Goal: Task Accomplishment & Management: Use online tool/utility

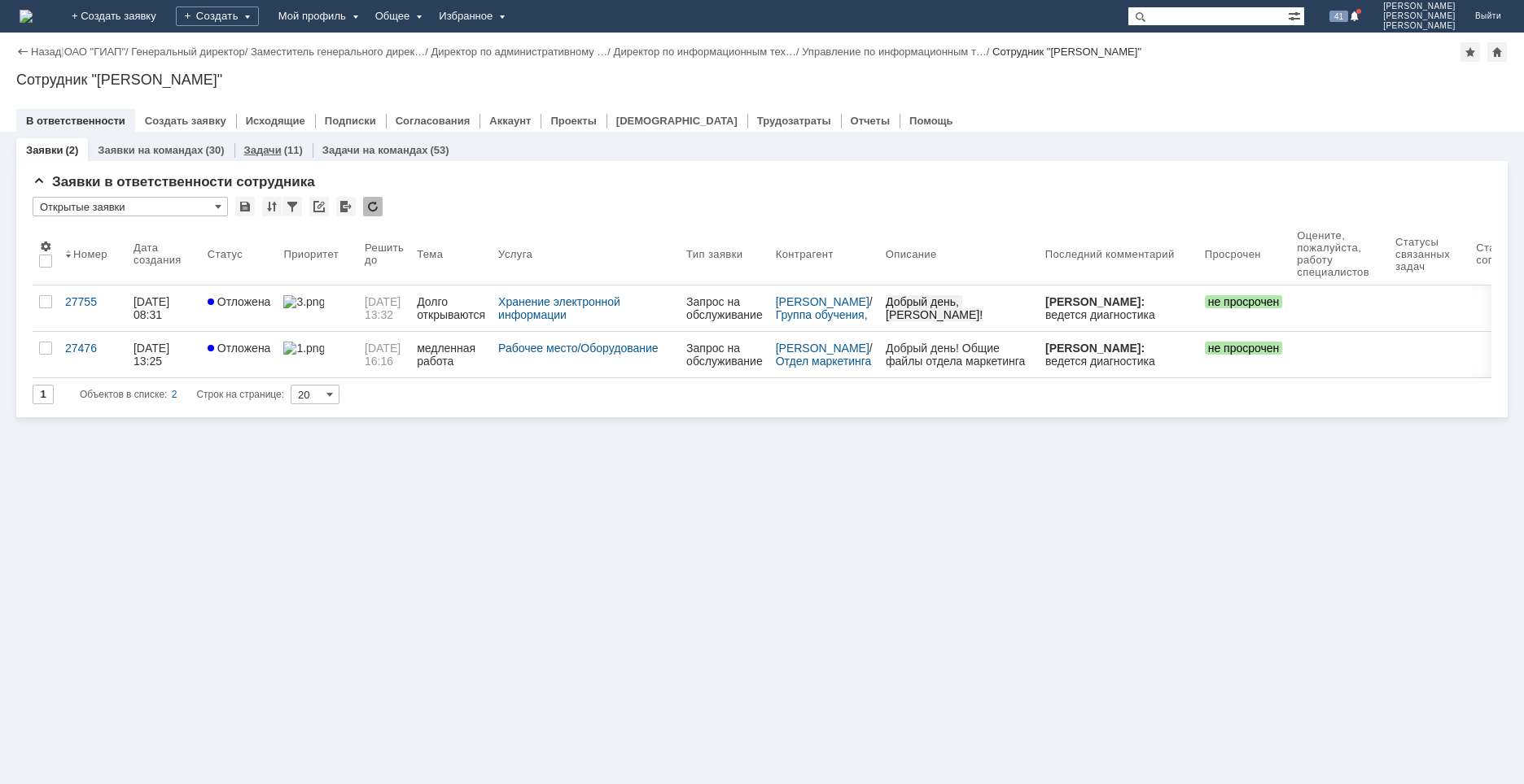
click at [273, 150] on link "Задачи" at bounding box center [262, 149] width 37 height 12
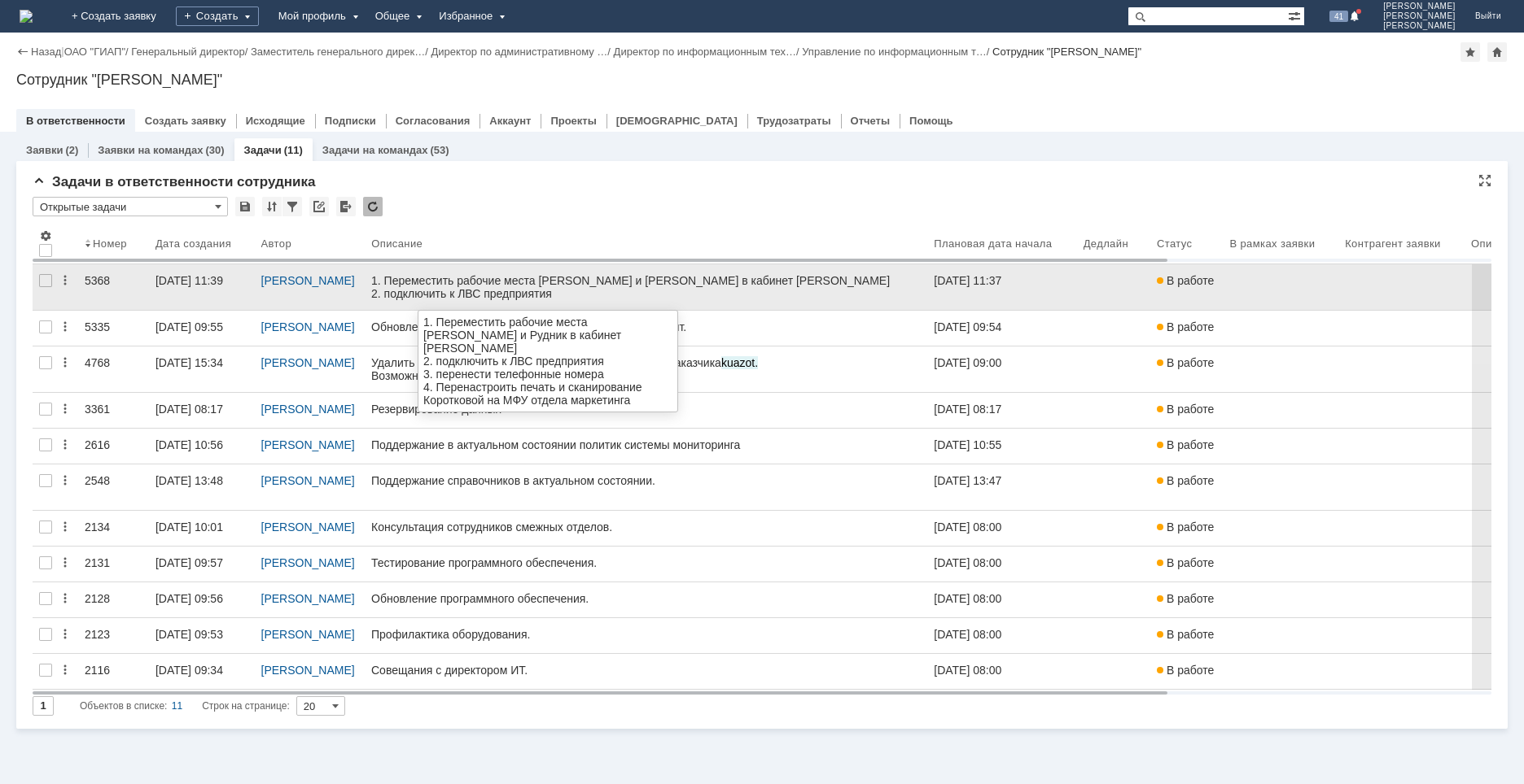
click at [596, 300] on link at bounding box center [646, 287] width 562 height 45
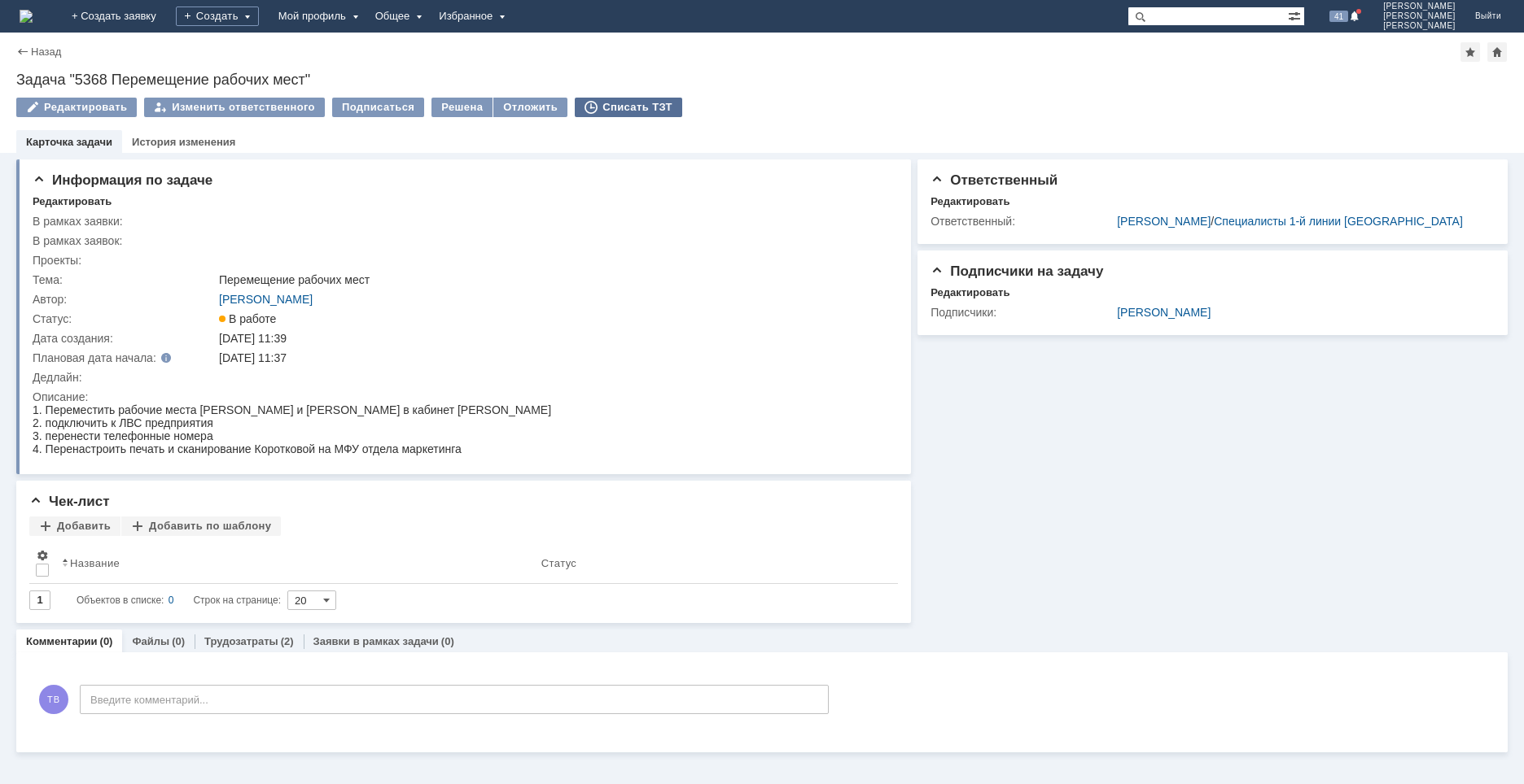
click at [606, 105] on div "Списать ТЗТ" at bounding box center [629, 106] width 107 height 19
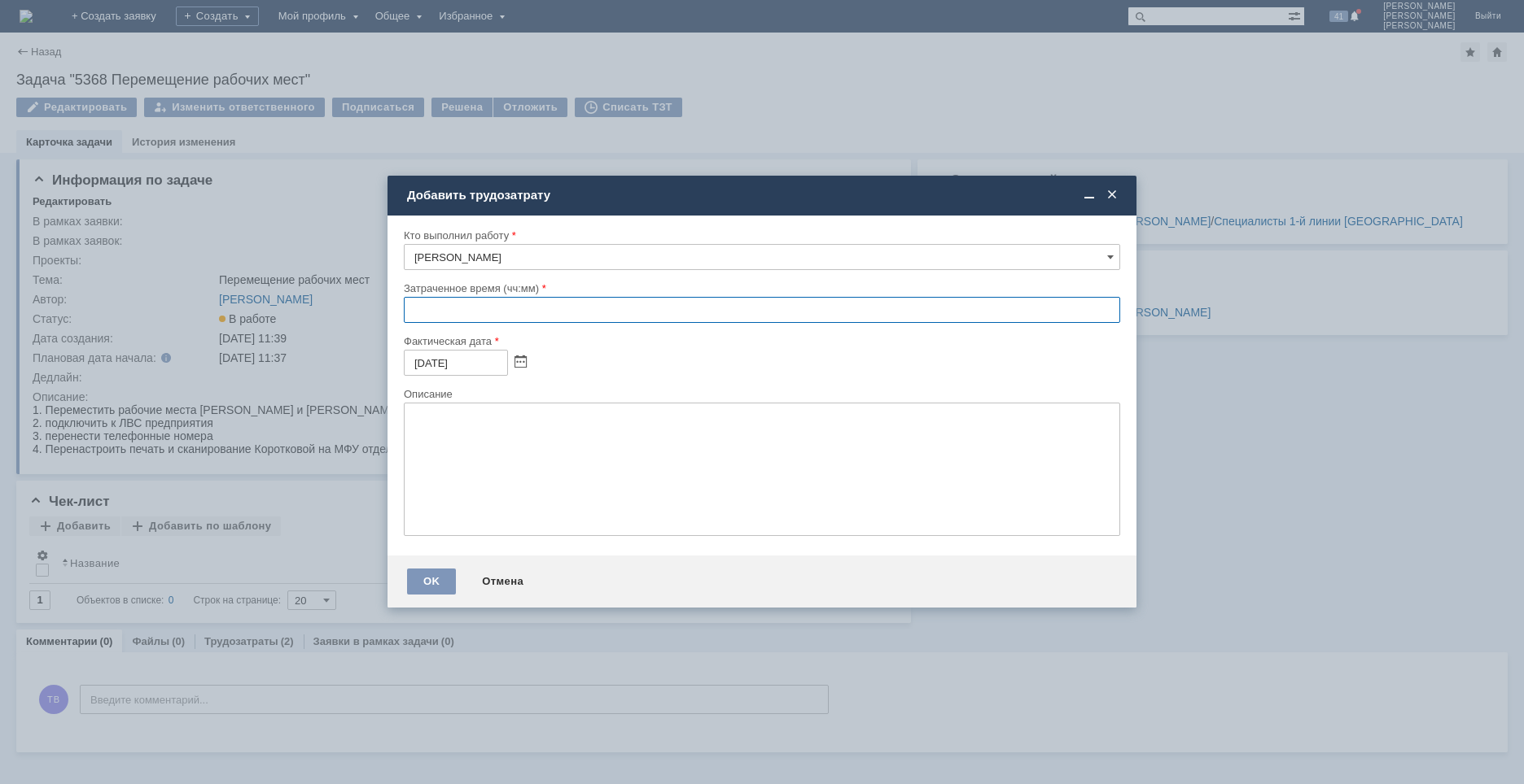
click at [411, 315] on input "text" at bounding box center [762, 310] width 716 height 26
type input "02:00"
click at [467, 428] on textarea at bounding box center [762, 469] width 716 height 134
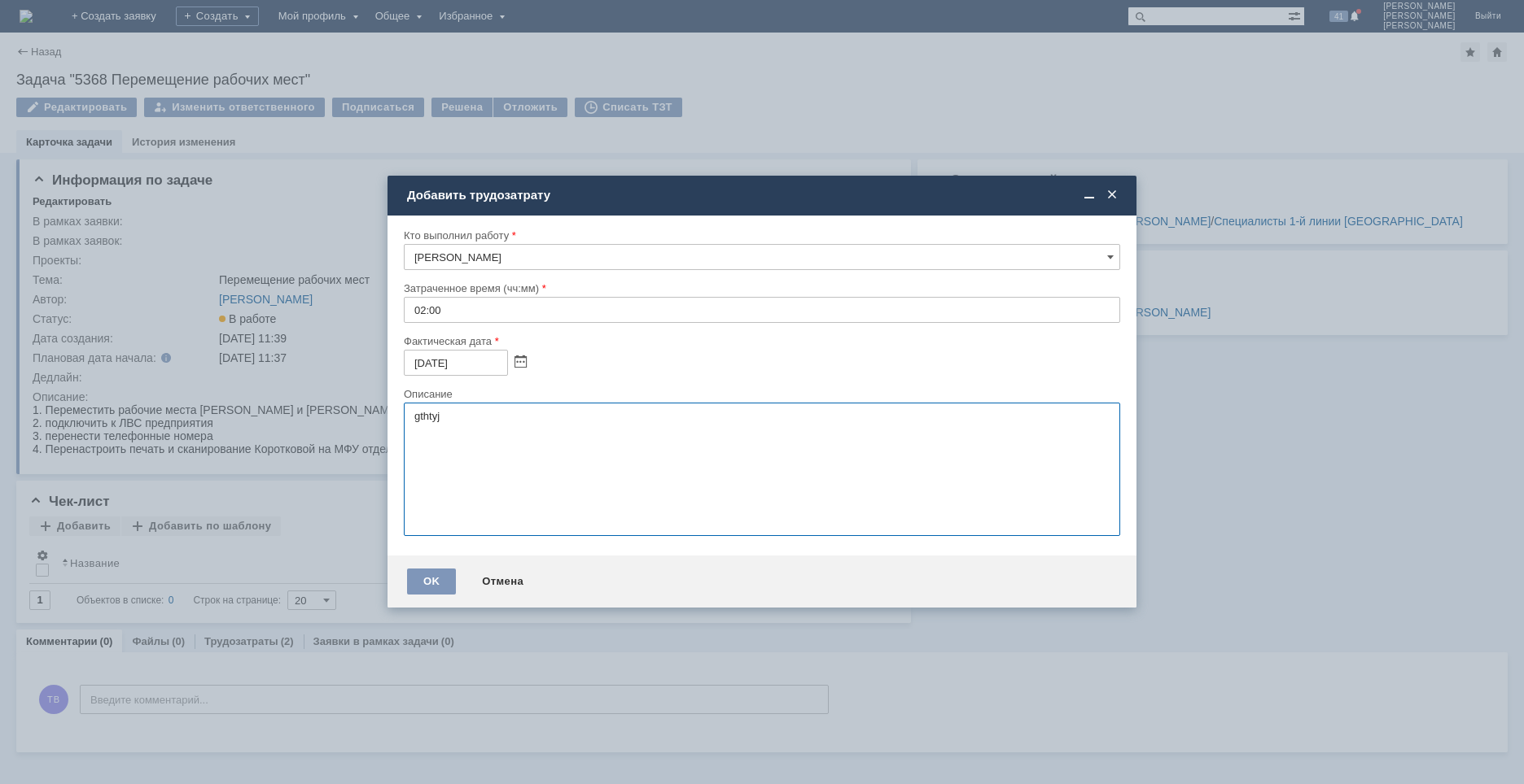
type textarea "gthtyjc"
type textarea "перенос номеров телефонов в новые кабинеты"
click at [426, 584] on div "OK" at bounding box center [431, 581] width 49 height 26
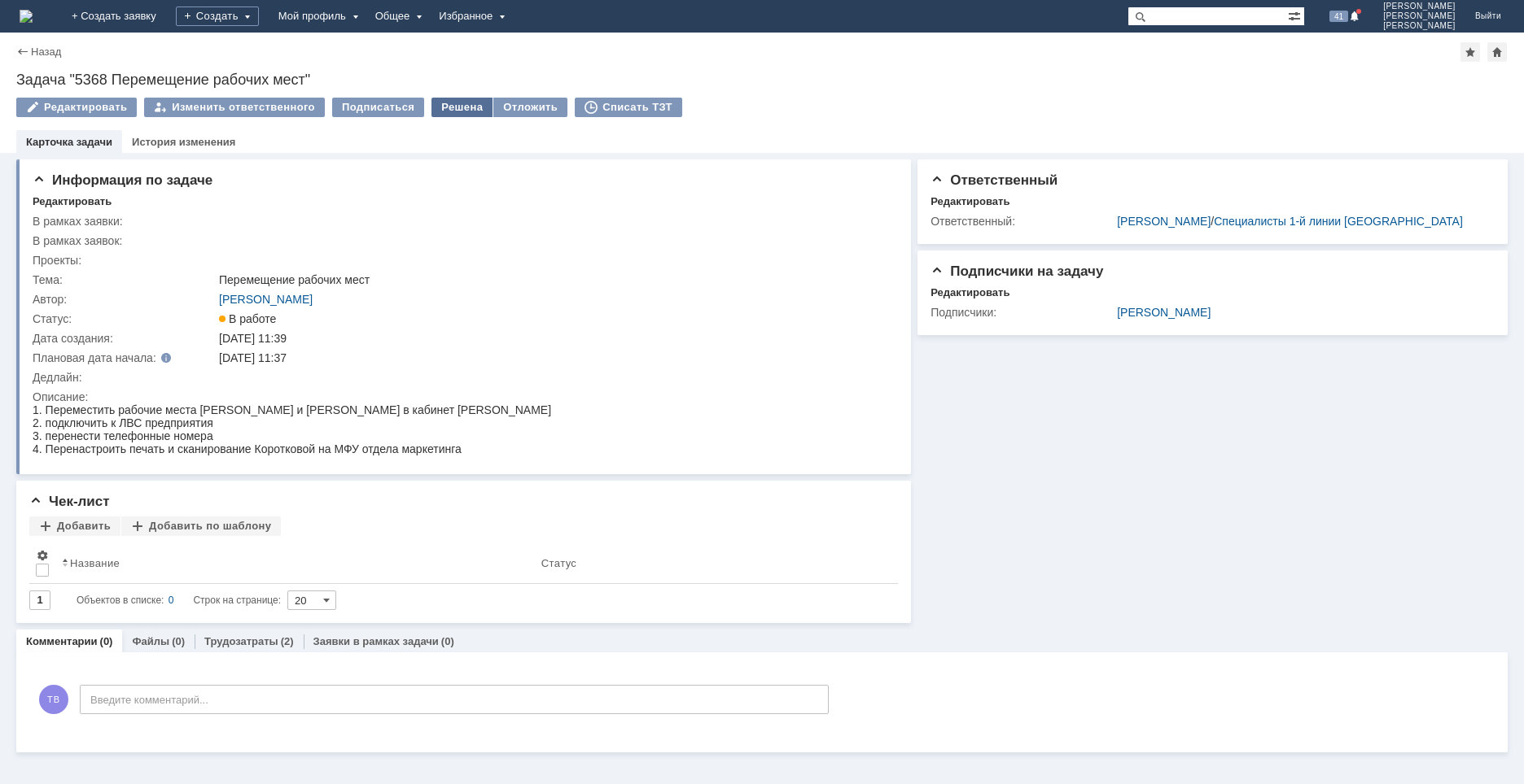
click at [453, 105] on div "Решена" at bounding box center [461, 106] width 61 height 19
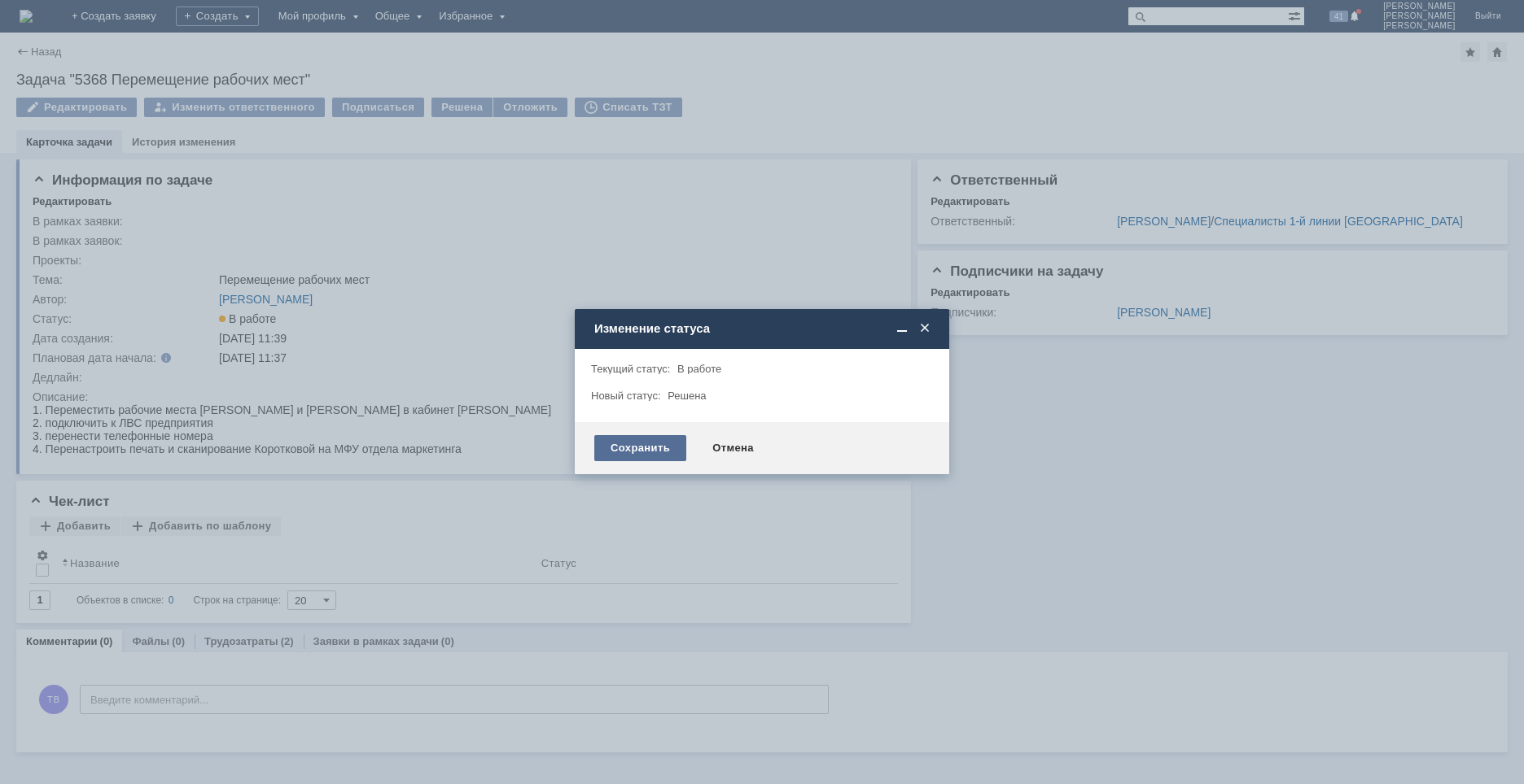
click at [634, 451] on div "Сохранить" at bounding box center [640, 448] width 92 height 26
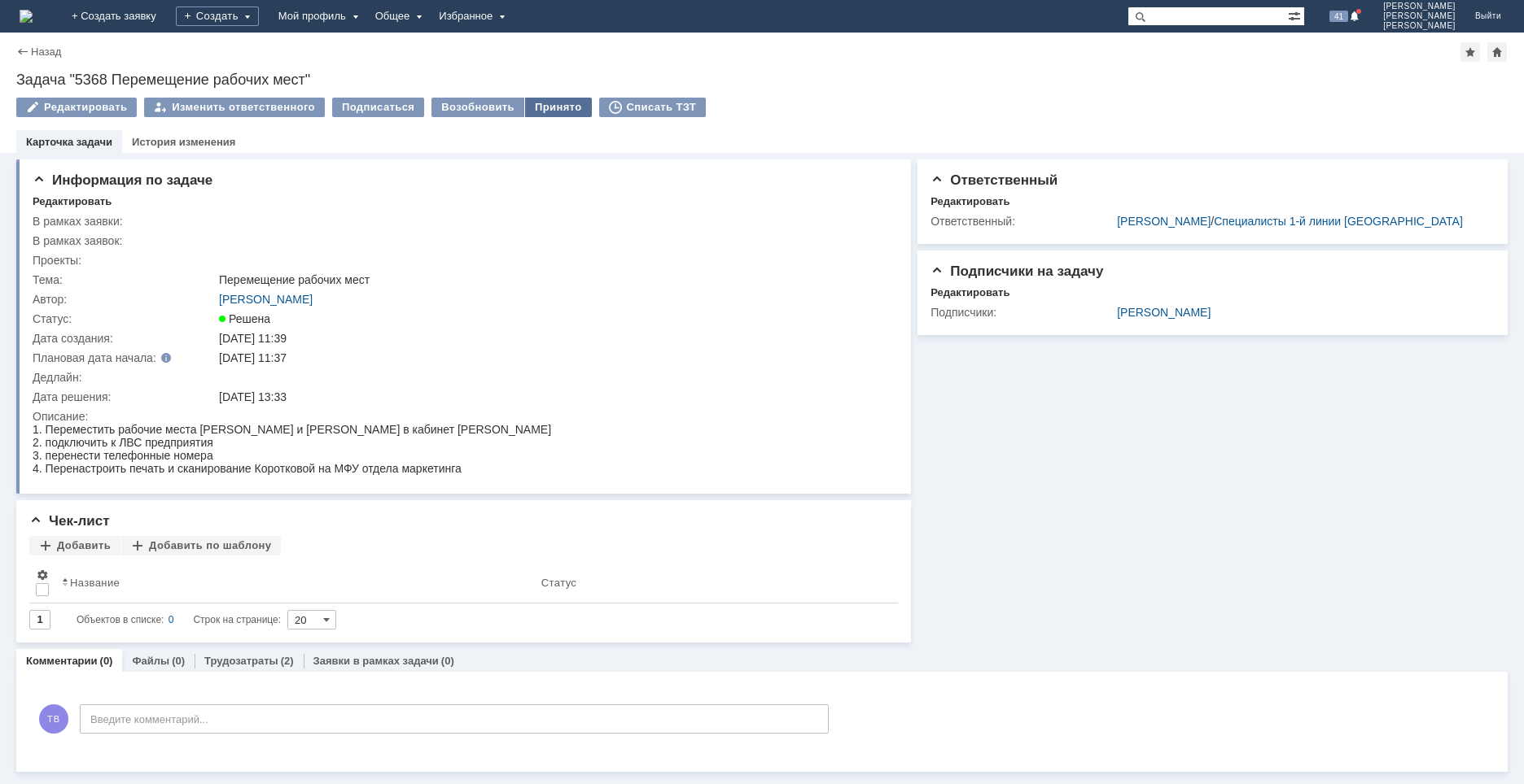
click at [540, 111] on div "Принято" at bounding box center [558, 106] width 66 height 19
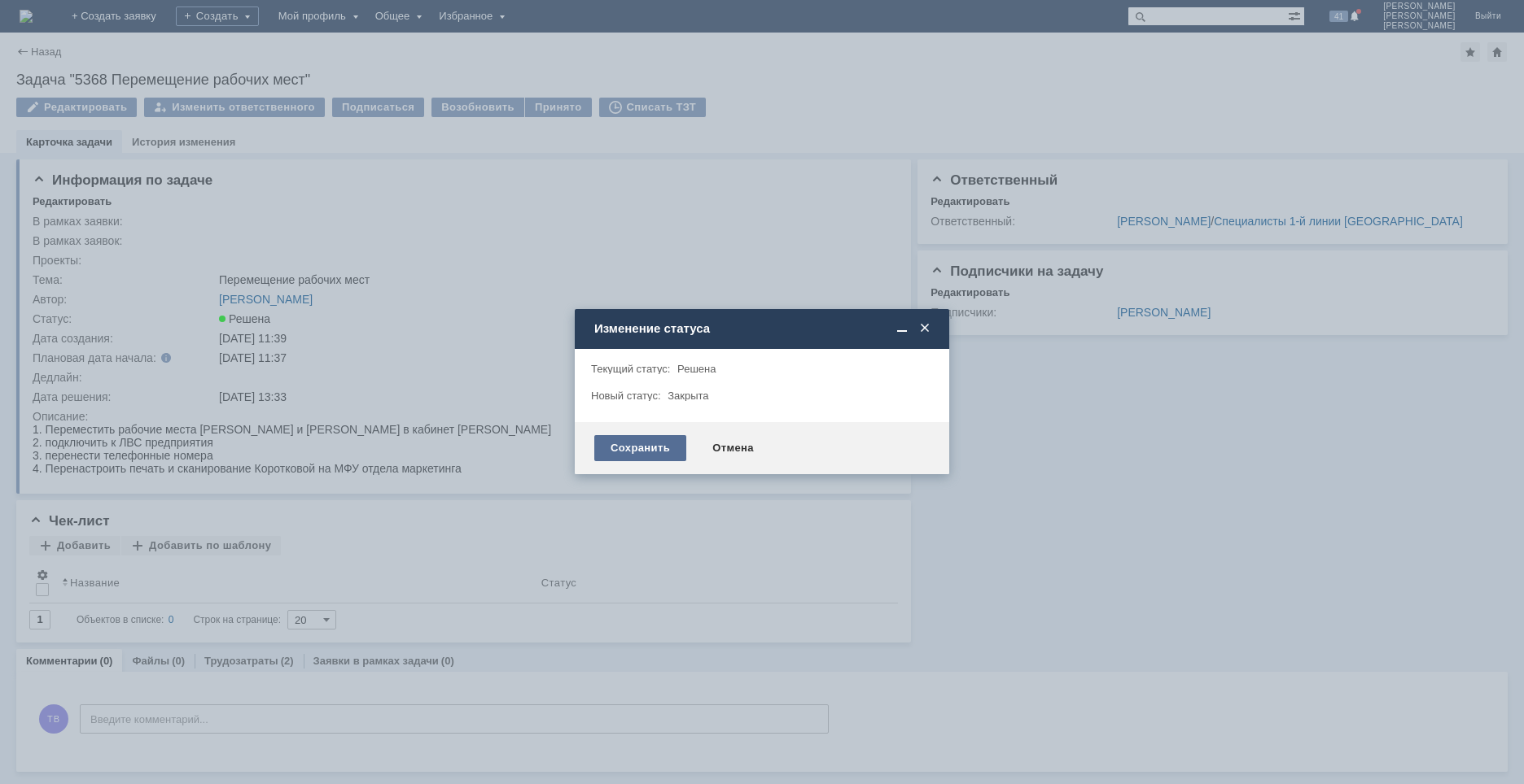
click at [642, 451] on div "Сохранить" at bounding box center [640, 448] width 92 height 26
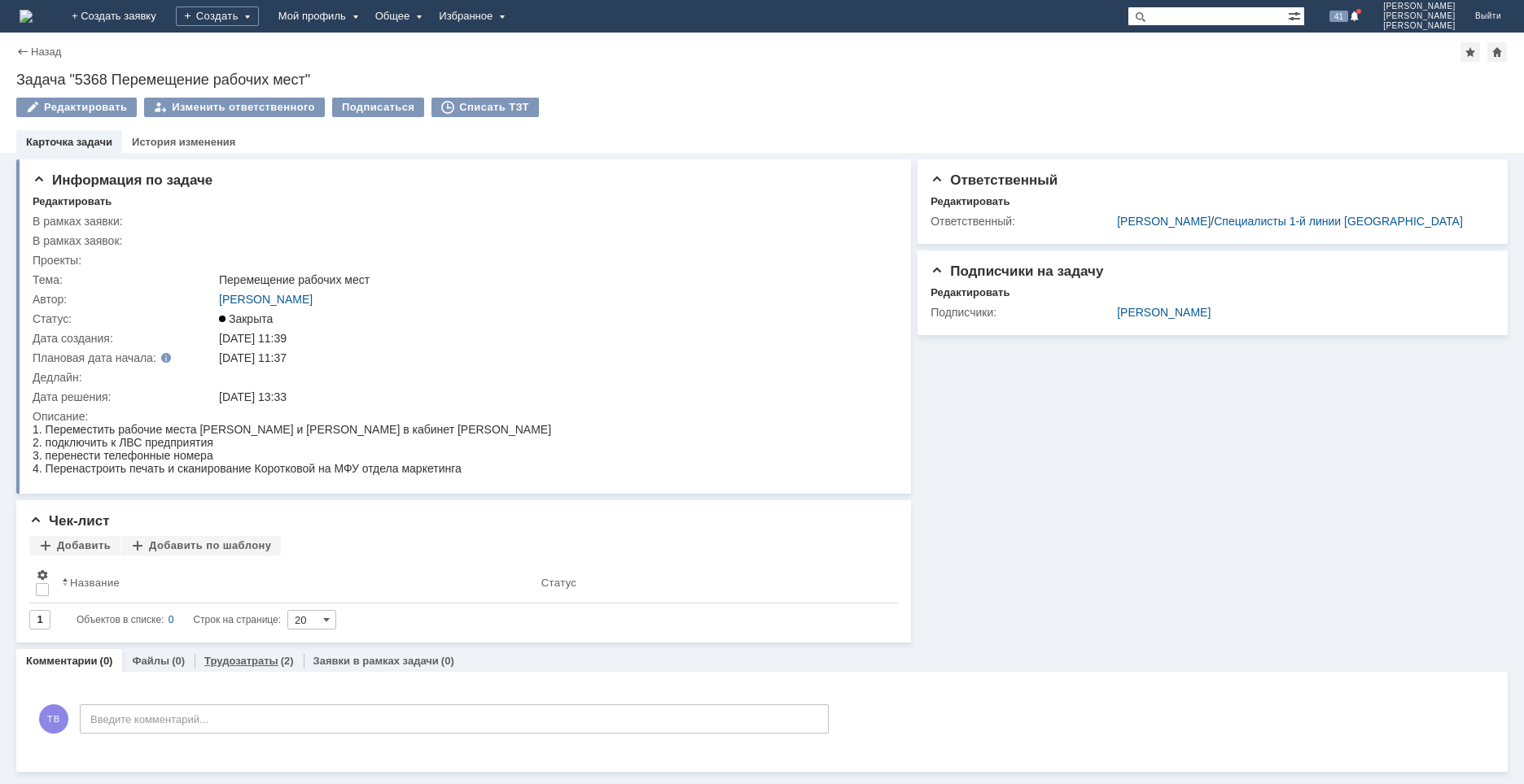
click at [264, 659] on link "Трудозатраты" at bounding box center [241, 660] width 74 height 12
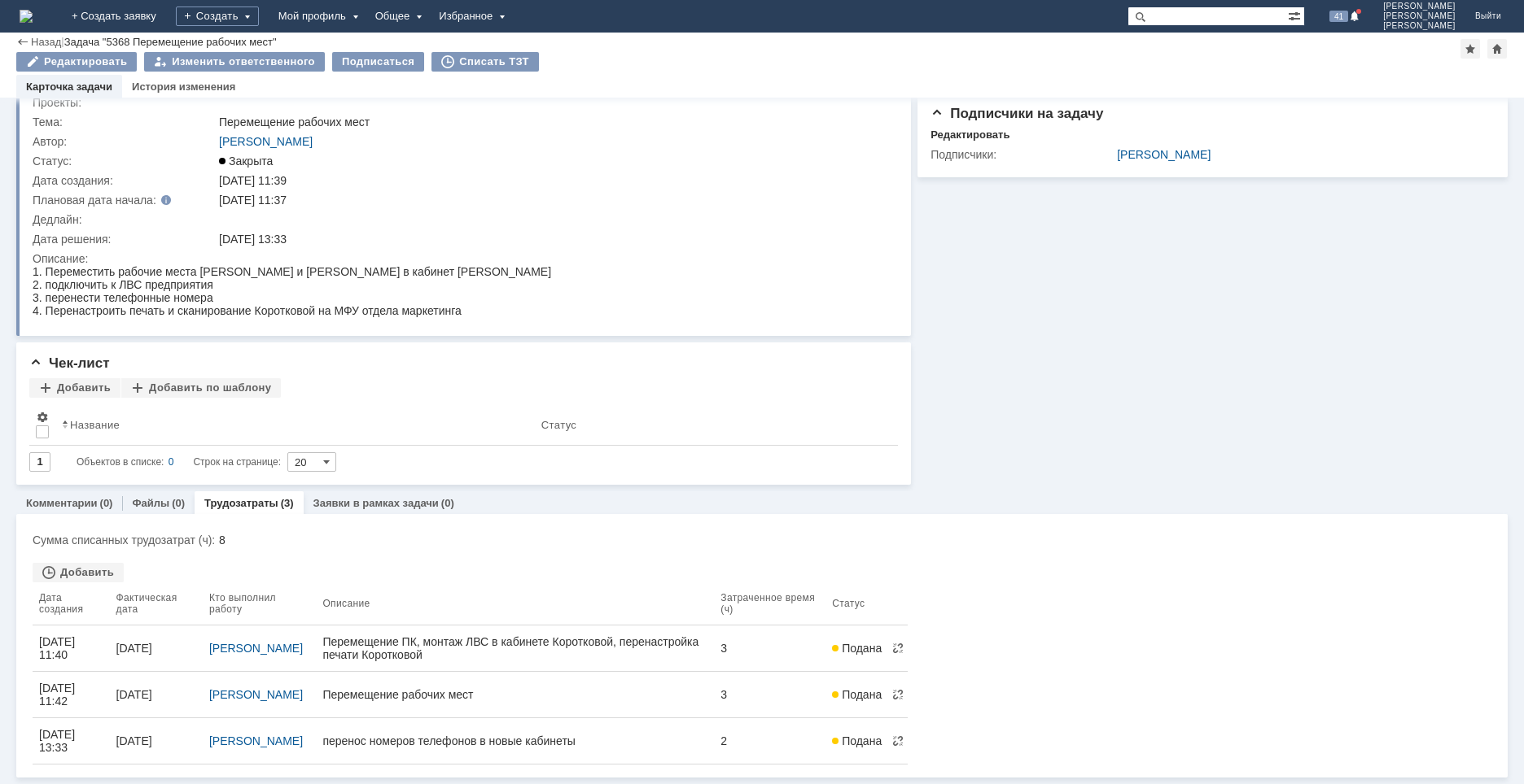
scroll to position [116, 0]
click at [33, 18] on img at bounding box center [25, 16] width 13 height 13
